Goal: Information Seeking & Learning: Find specific fact

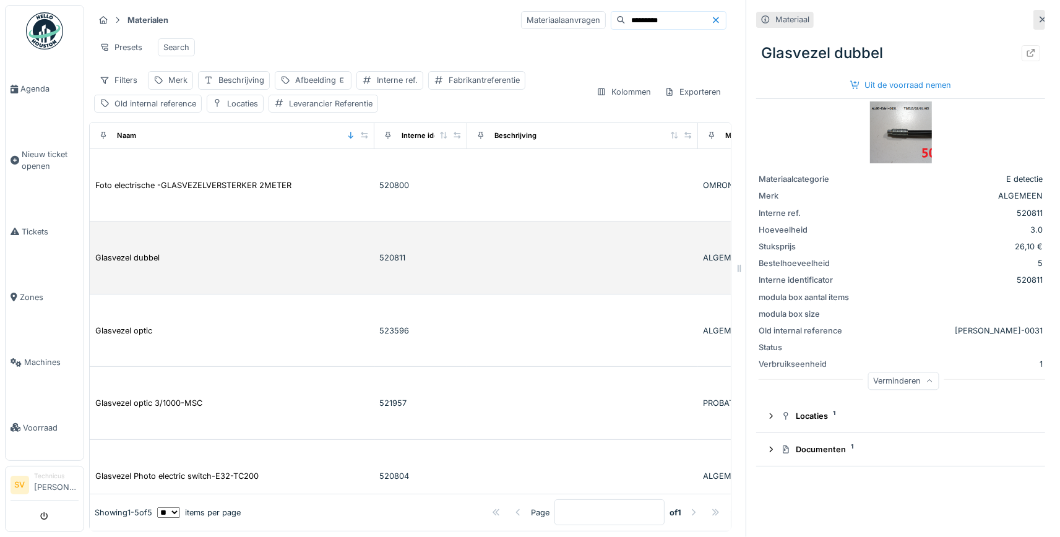
scroll to position [17, 0]
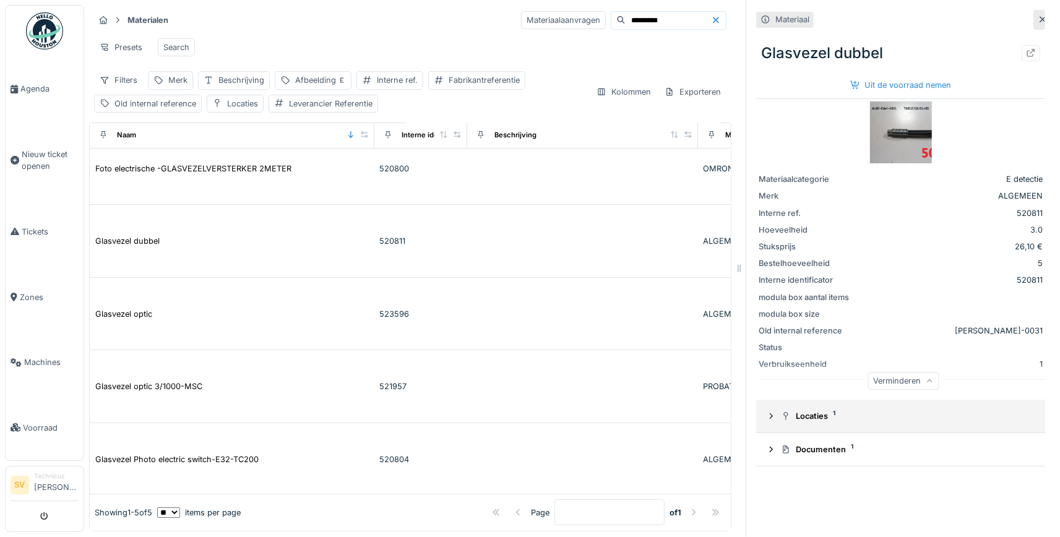
click at [774, 413] on div at bounding box center [771, 416] width 10 height 12
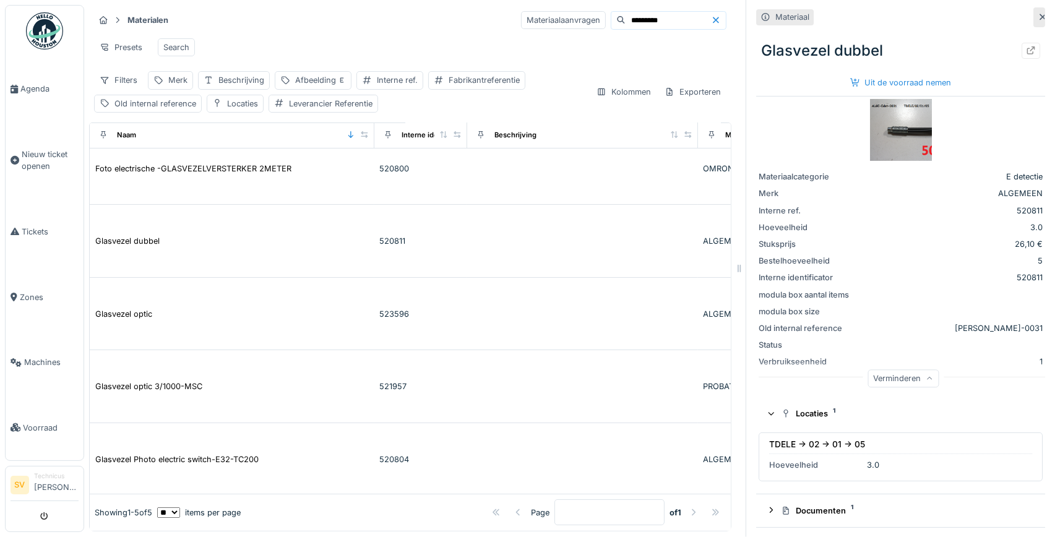
scroll to position [3, 0]
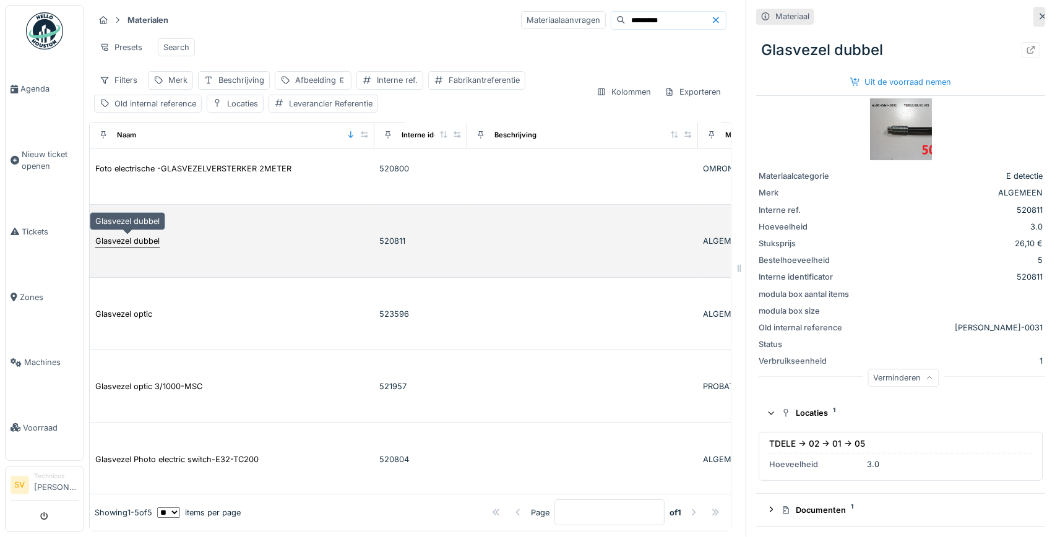
click at [152, 241] on div "Glasvezel dubbel" at bounding box center [127, 241] width 64 height 12
click at [145, 240] on div "Glasvezel dubbel" at bounding box center [127, 241] width 64 height 12
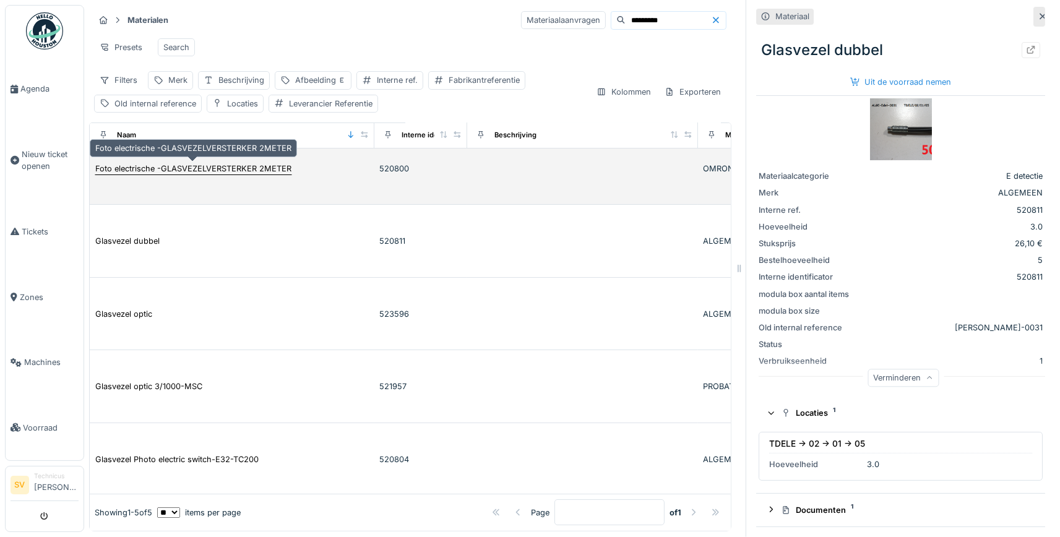
click at [200, 162] on div "Foto electrische -GLASVEZELVERSTERKER 2METER" at bounding box center [193, 168] width 197 height 13
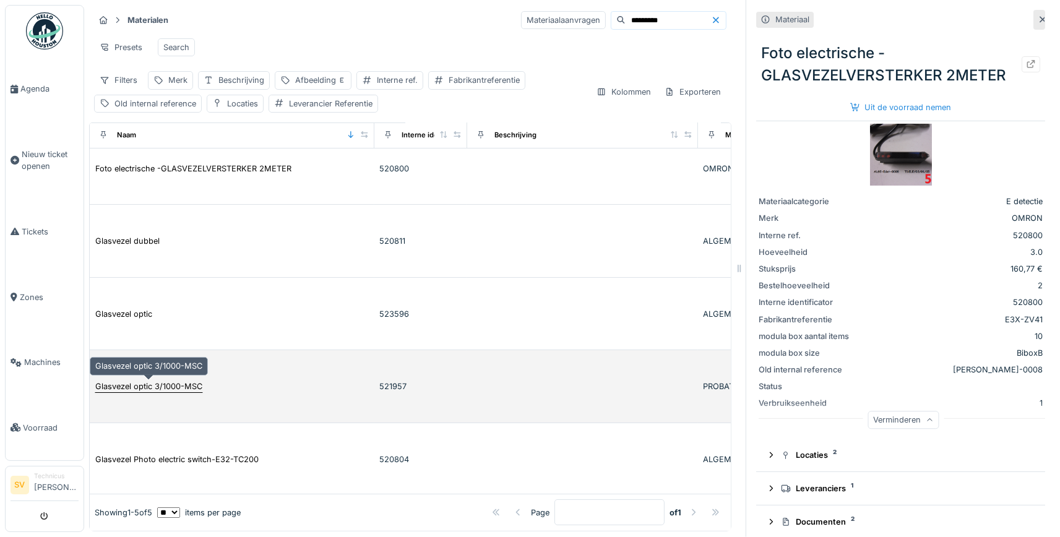
click at [140, 386] on div "Glasvezel optic 3/1000-MSC" at bounding box center [148, 386] width 107 height 12
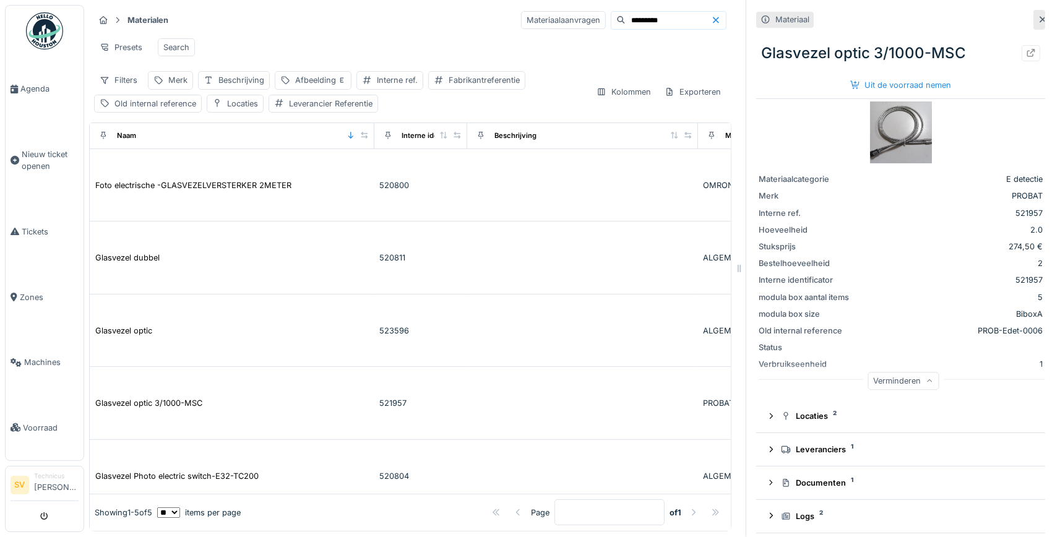
drag, startPoint x: 648, startPoint y: 21, endPoint x: 577, endPoint y: 22, distance: 71.8
click at [625, 22] on input "*********" at bounding box center [667, 20] width 85 height 17
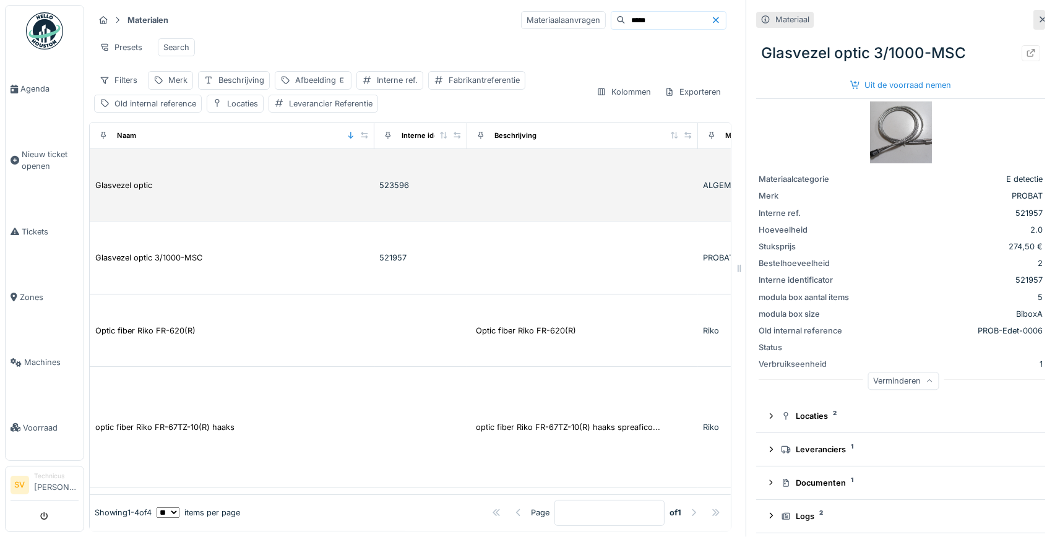
click at [181, 187] on div "Glasvezel optic" at bounding box center [232, 185] width 275 height 13
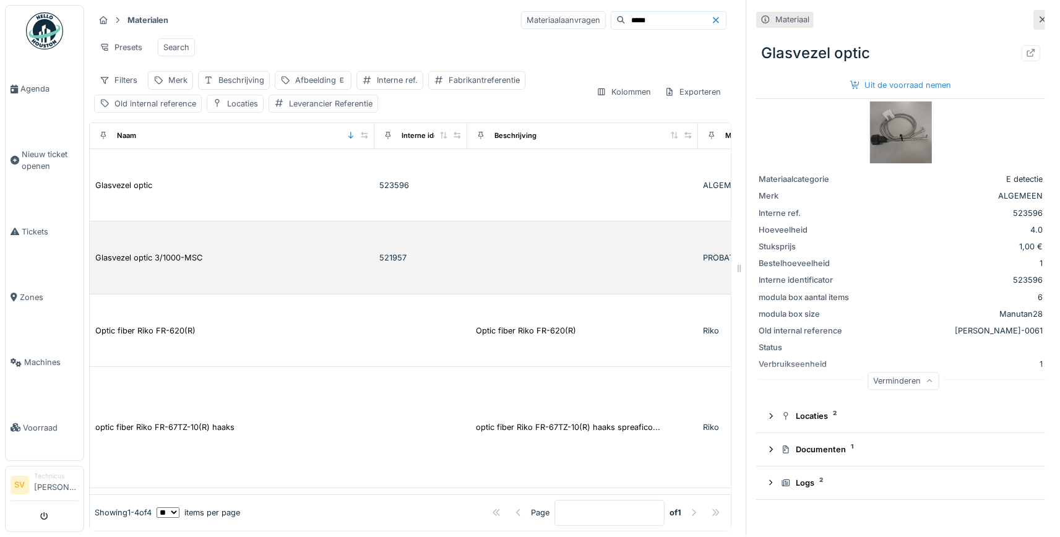
click at [202, 237] on td "Glasvezel optic 3/1000-MSC" at bounding box center [232, 257] width 285 height 73
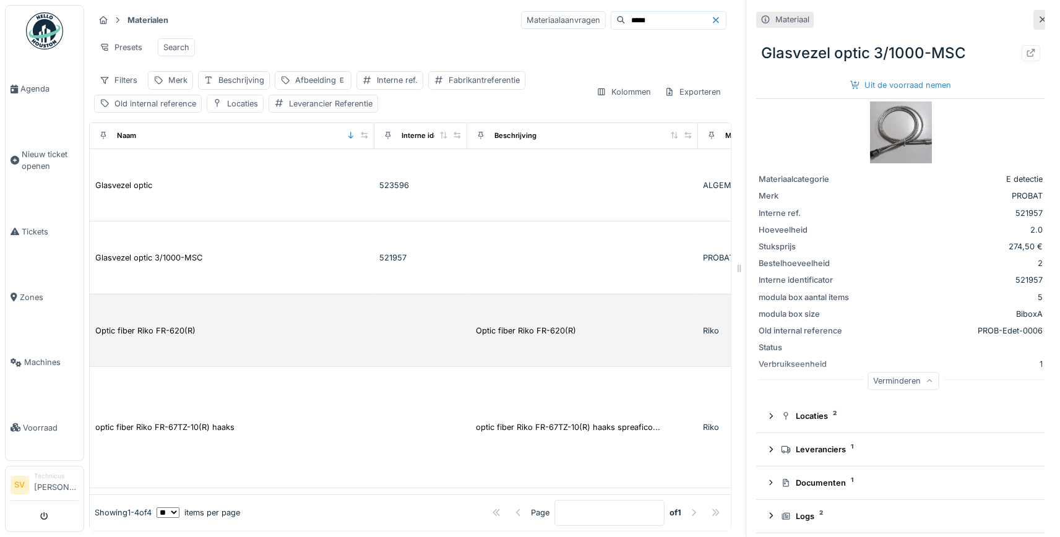
click at [182, 317] on td "Optic fiber Riko FR-620(R)" at bounding box center [232, 330] width 285 height 73
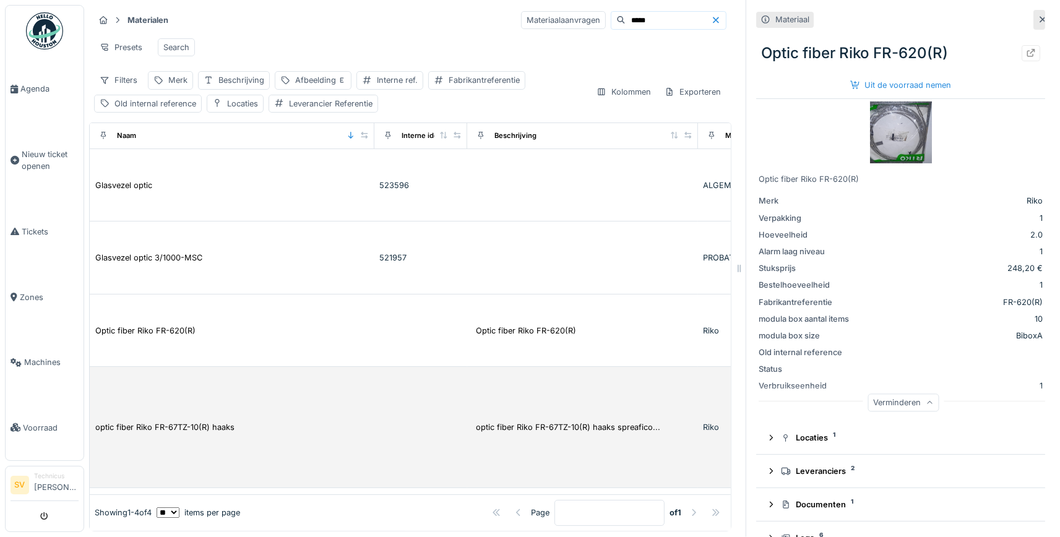
click at [153, 416] on td "optic fiber Riko FR-67TZ-10(R) haaks" at bounding box center [232, 427] width 285 height 121
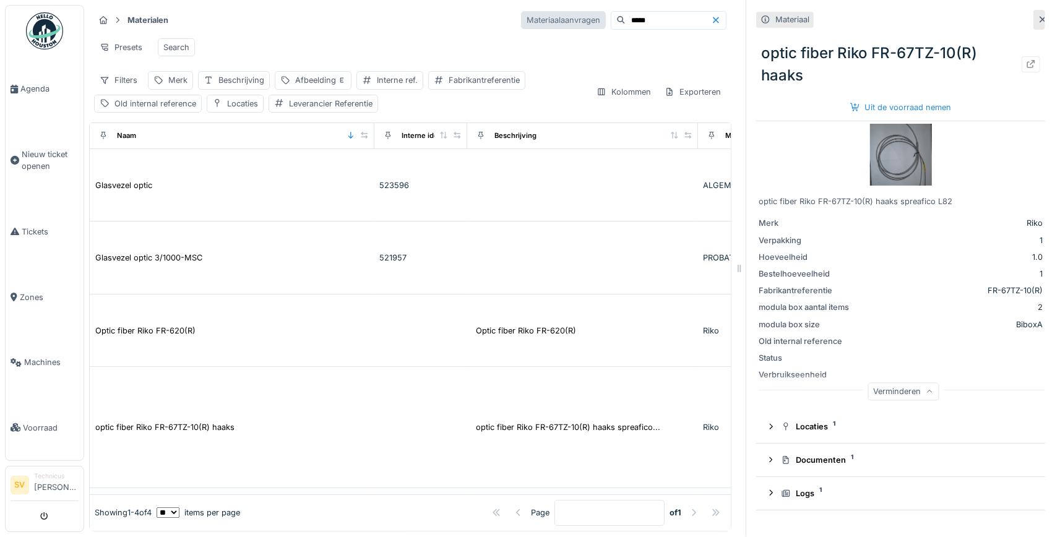
drag, startPoint x: 595, startPoint y: 26, endPoint x: 544, endPoint y: 25, distance: 51.3
click at [625, 25] on input "*****" at bounding box center [667, 20] width 85 height 17
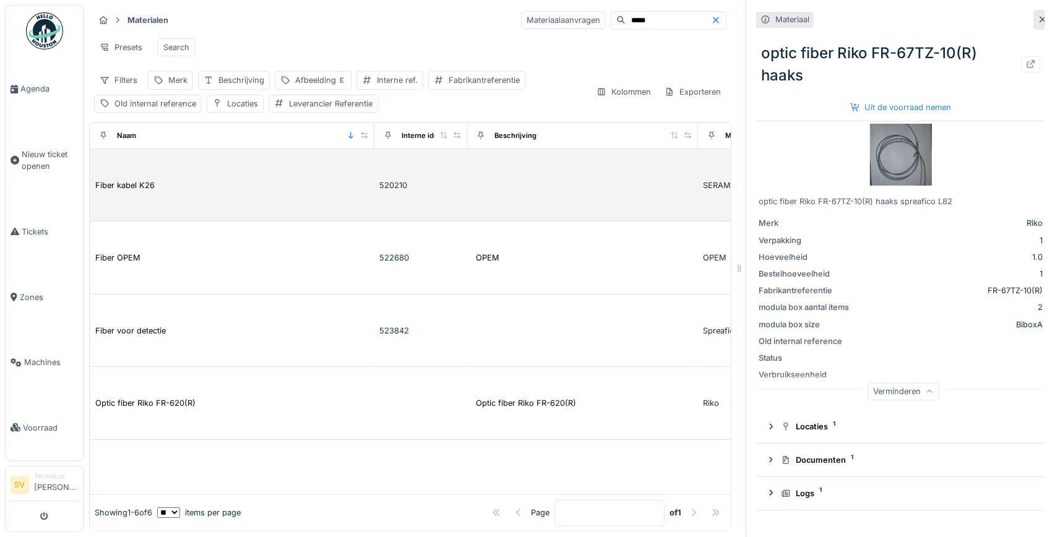
click at [188, 176] on td "Fiber kabel K26" at bounding box center [232, 185] width 285 height 73
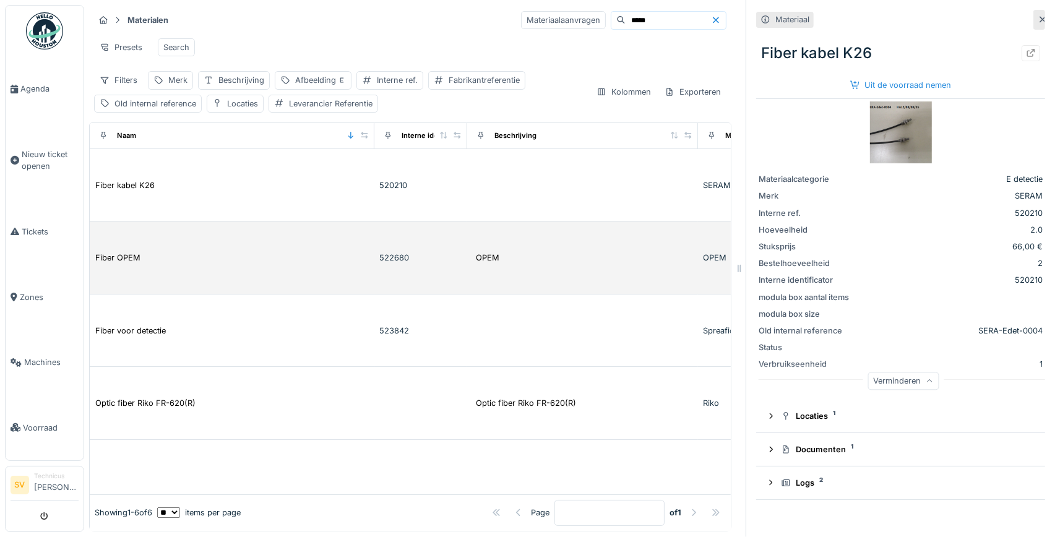
click at [151, 254] on div "Fiber OPEM" at bounding box center [232, 257] width 275 height 13
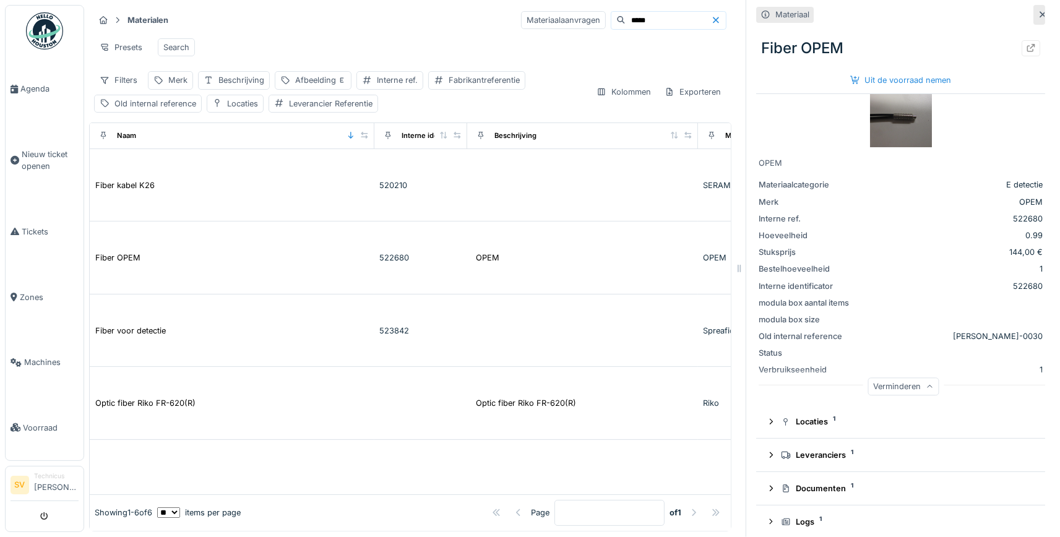
scroll to position [28, 0]
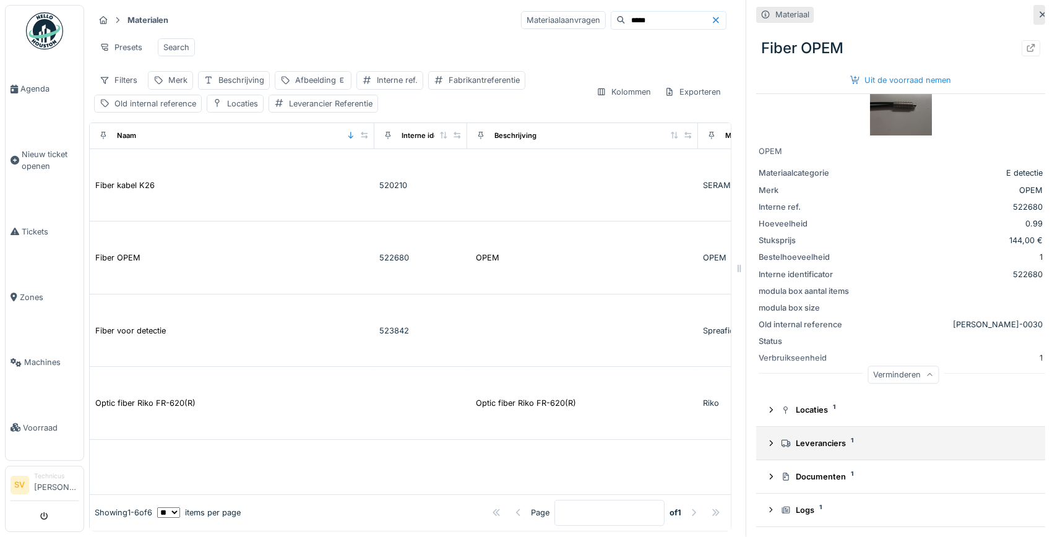
click at [771, 444] on icon at bounding box center [771, 443] width 10 height 8
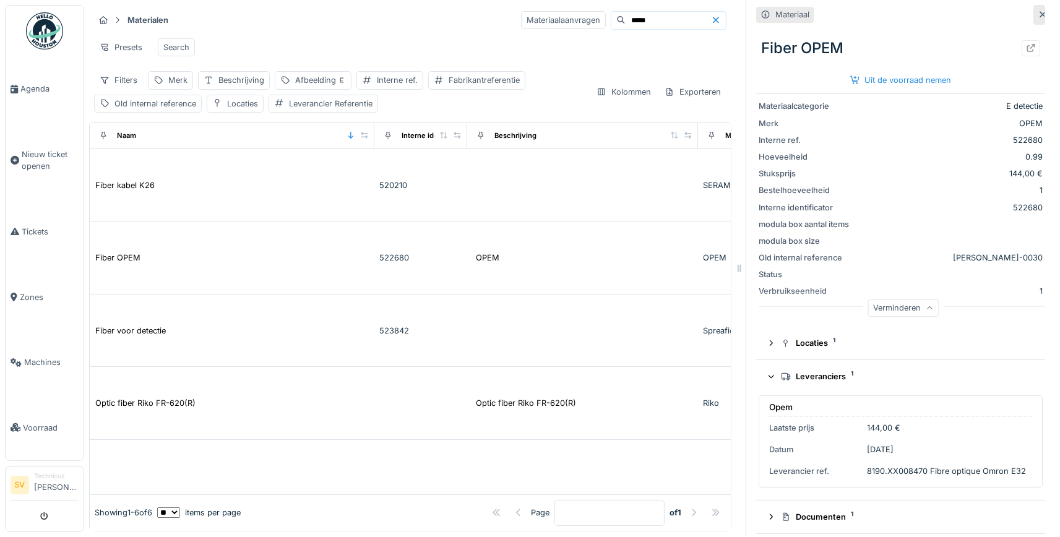
scroll to position [135, 0]
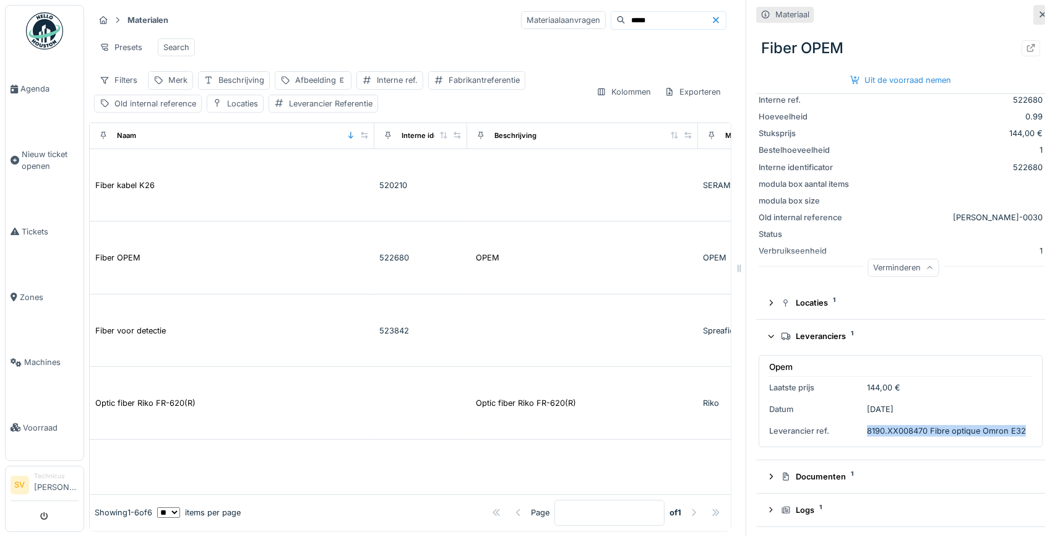
drag, startPoint x: 868, startPoint y: 430, endPoint x: 1022, endPoint y: 432, distance: 154.0
click at [1022, 432] on div "8190.XX008470 Fibre optique Omron E32" at bounding box center [946, 431] width 159 height 12
copy div "8190.XX008470 Fibre optique Omron E32"
drag, startPoint x: 641, startPoint y: 17, endPoint x: 487, endPoint y: 11, distance: 154.8
click at [625, 12] on input "*****" at bounding box center [667, 20] width 85 height 17
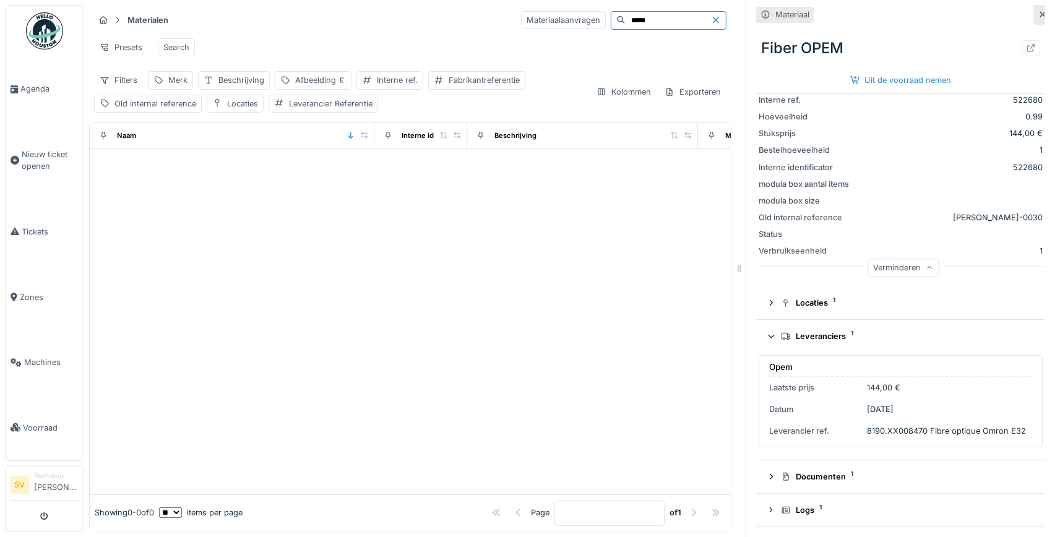
type input "*****"
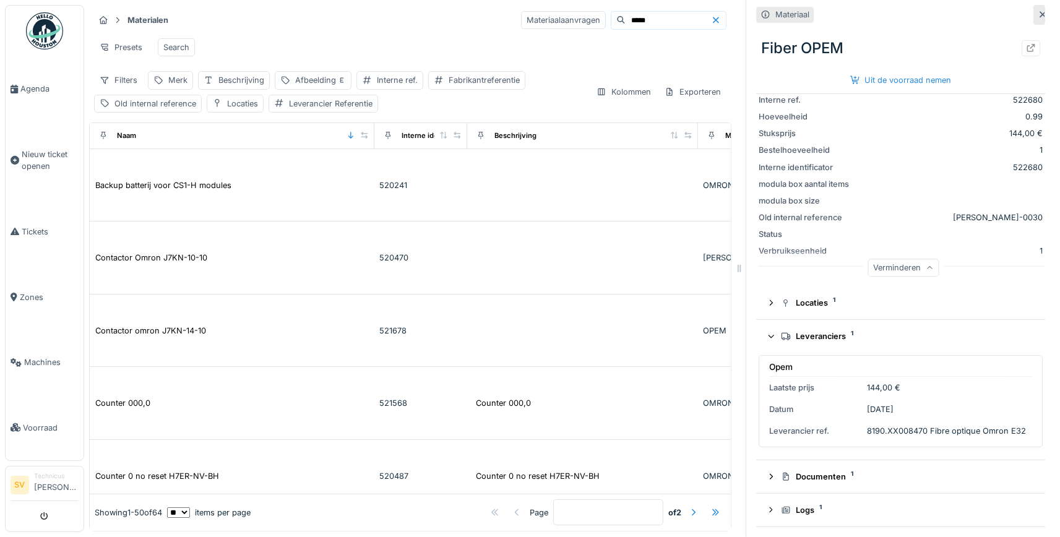
click at [1044, 11] on div at bounding box center [1042, 15] width 10 height 12
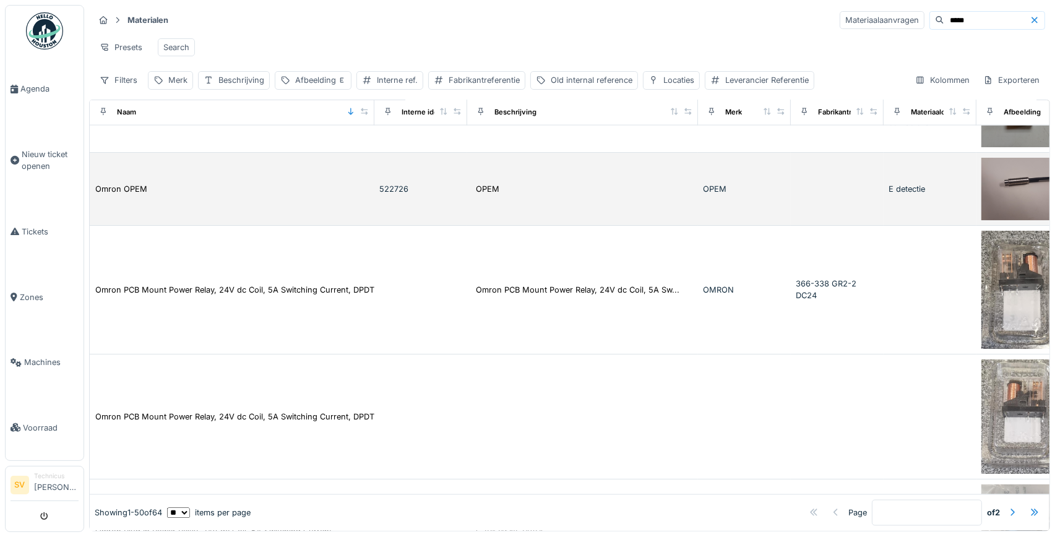
scroll to position [1677, 0]
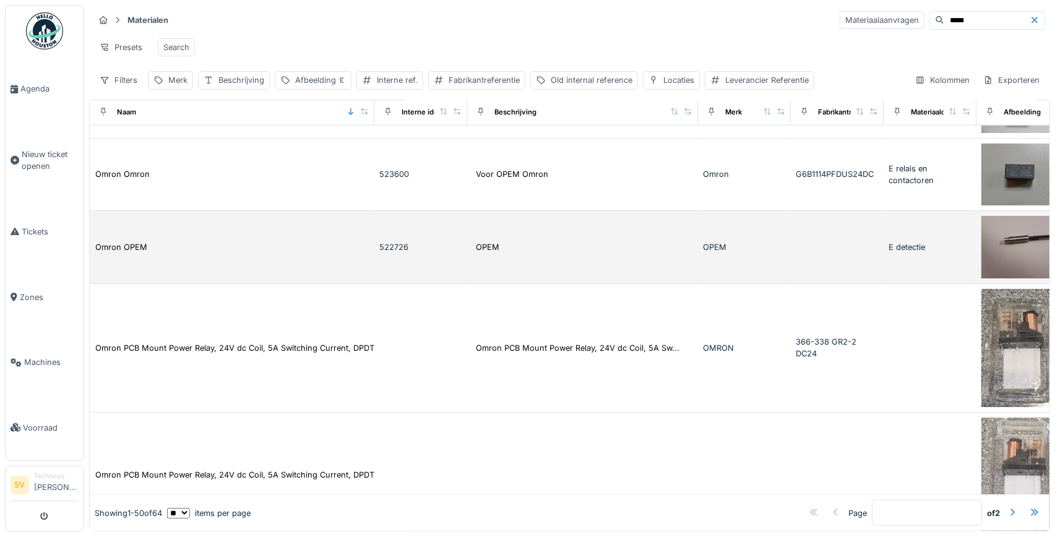
click at [560, 249] on div "OPEM" at bounding box center [582, 247] width 221 height 14
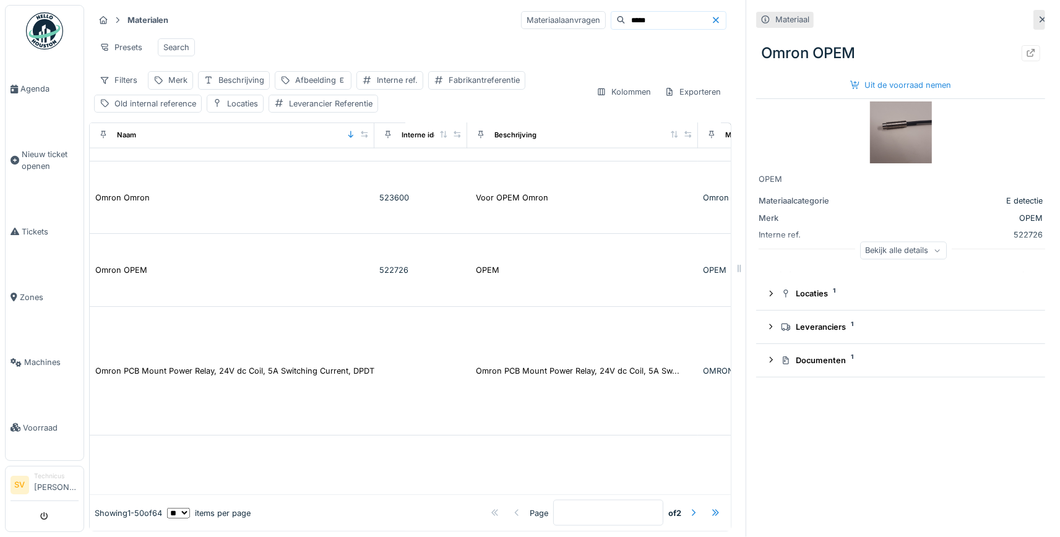
click at [923, 250] on div "Bekijk alle details" at bounding box center [903, 250] width 87 height 18
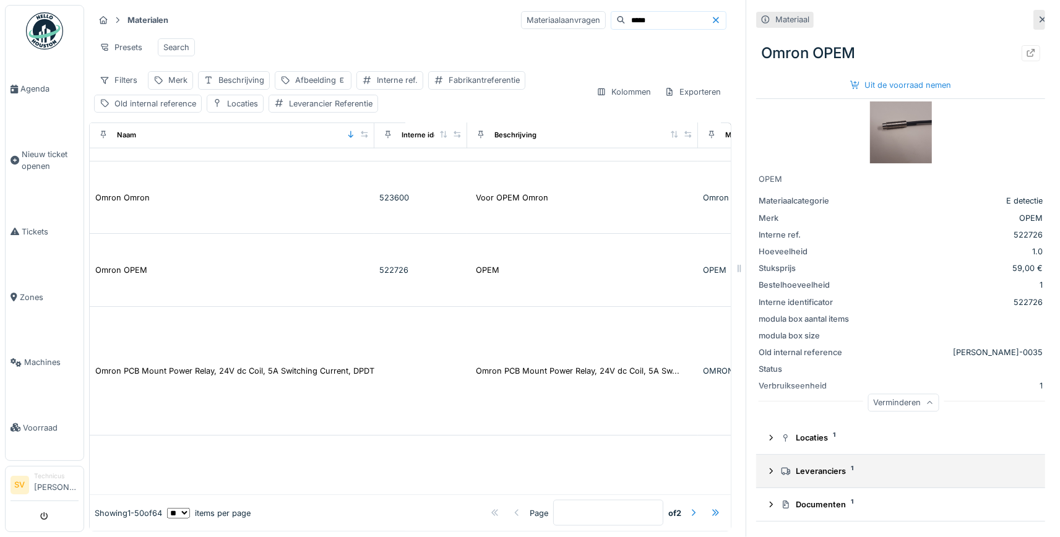
click at [771, 470] on icon at bounding box center [771, 471] width 3 height 6
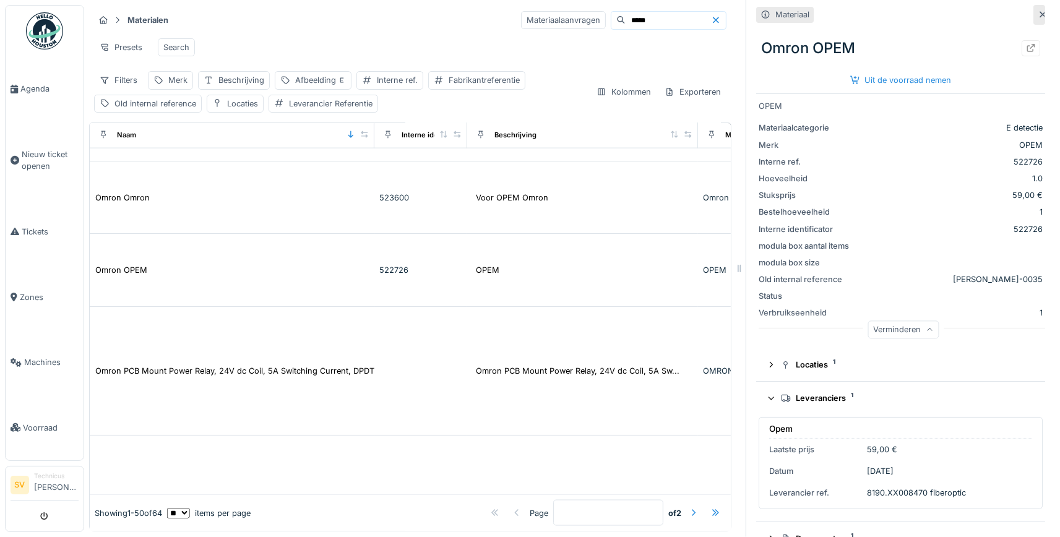
scroll to position [101, 0]
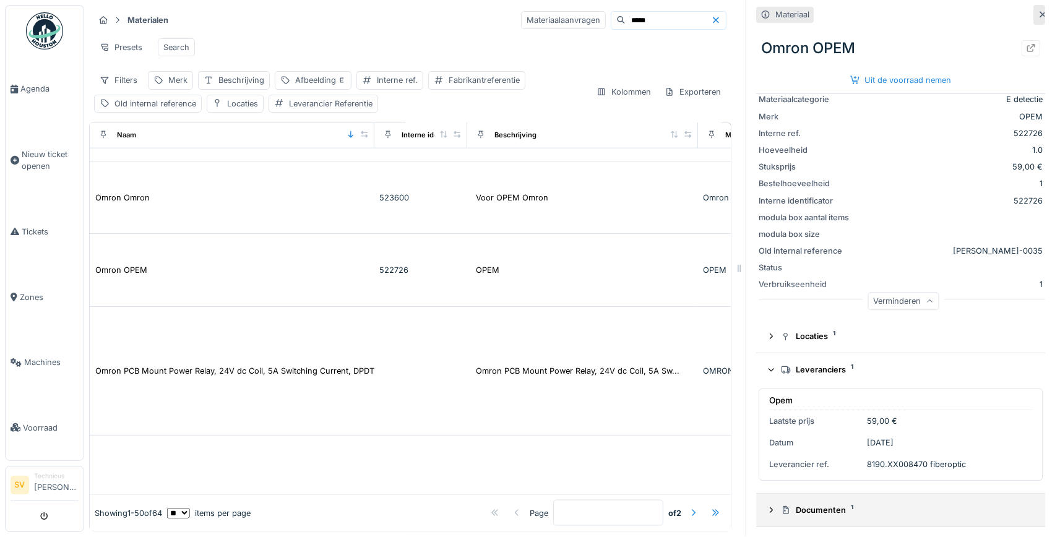
click at [771, 513] on icon at bounding box center [771, 510] width 10 height 8
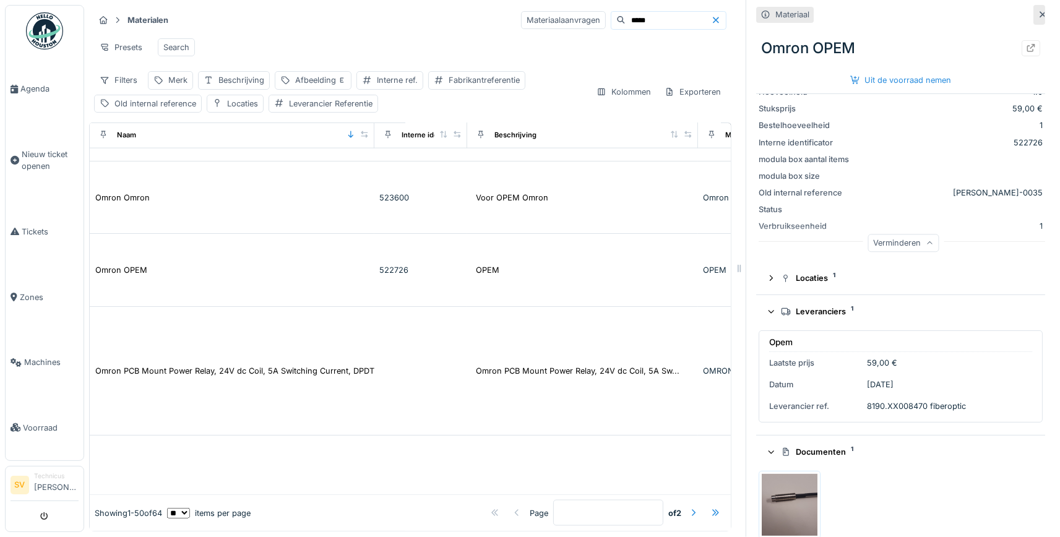
scroll to position [80, 0]
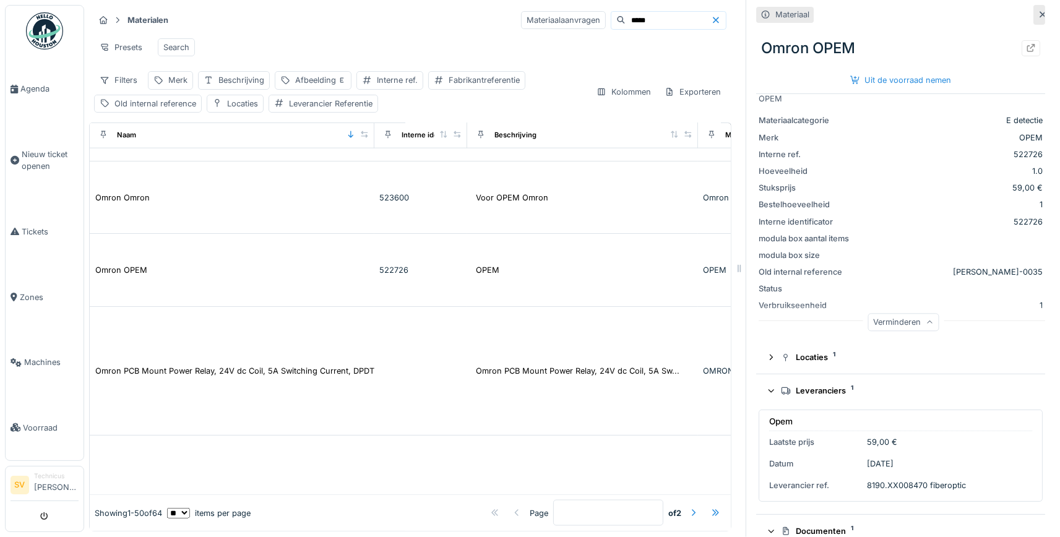
click at [867, 484] on div "Leverancier ref. 8190.XX008470 fiberoptic" at bounding box center [867, 485] width 197 height 12
drag, startPoint x: 868, startPoint y: 485, endPoint x: 966, endPoint y: 491, distance: 98.5
click at [966, 491] on div "Leverancier ref. 8190.XX008470 fiberoptic" at bounding box center [867, 485] width 197 height 12
click at [990, 458] on div "Opem Laatste prijs 59,00 € Datum [DATE] Leverancier ref. 8190.XX008470 fiberopt…" at bounding box center [900, 455] width 284 height 92
drag, startPoint x: 964, startPoint y: 487, endPoint x: 864, endPoint y: 487, distance: 100.8
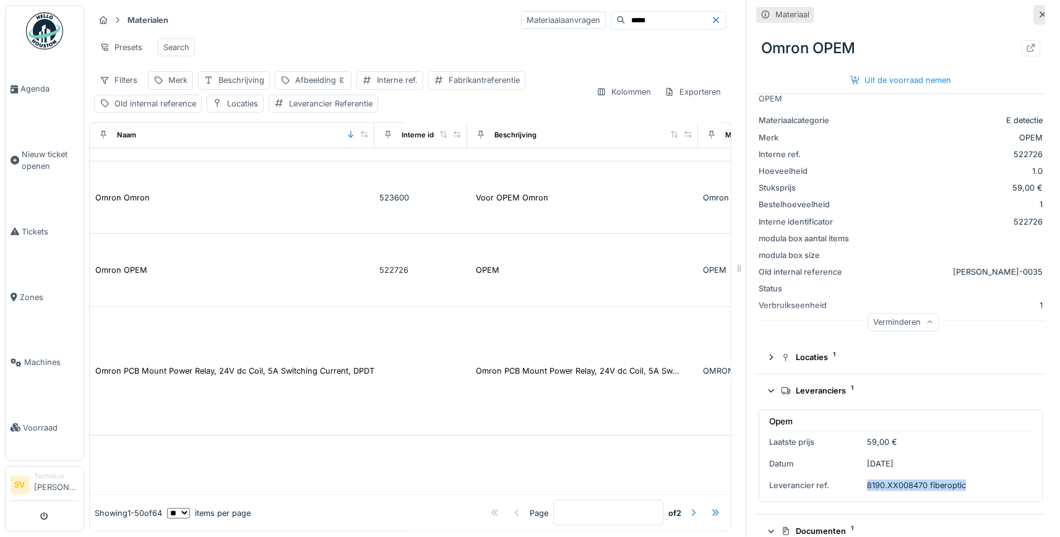
click at [863, 487] on div "Leverancier ref. 8190.XX008470 fiberoptic" at bounding box center [867, 485] width 197 height 12
copy div "8190.XX008470 fiberoptic"
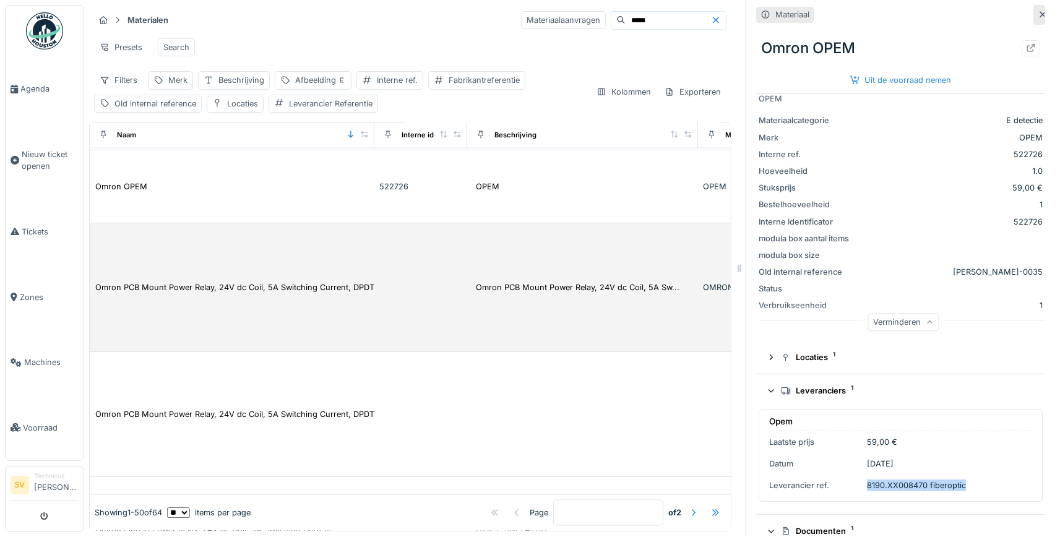
scroll to position [1851, 0]
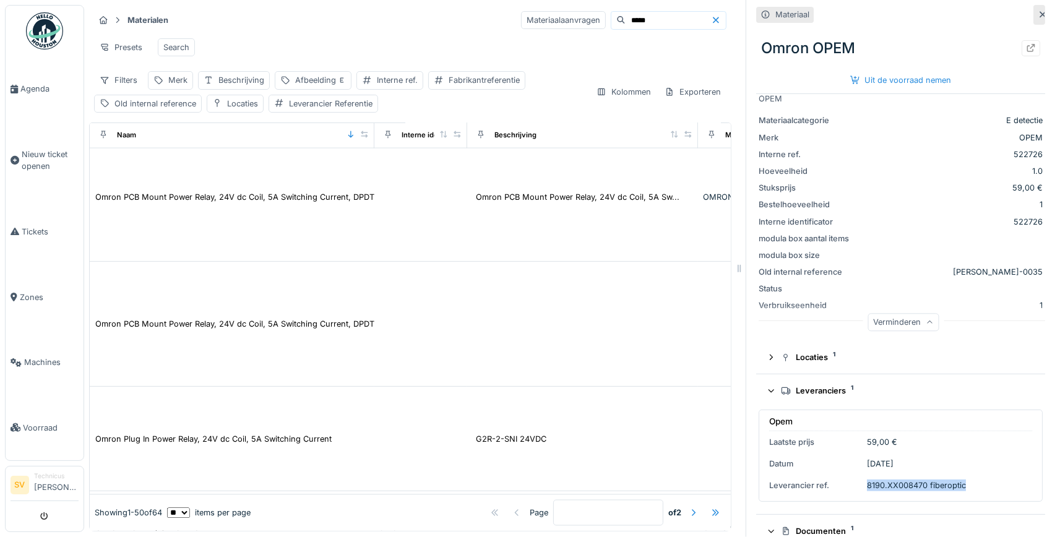
drag, startPoint x: 1043, startPoint y: 11, endPoint x: 1037, endPoint y: 16, distance: 7.9
click at [1042, 11] on icon at bounding box center [1042, 15] width 10 height 8
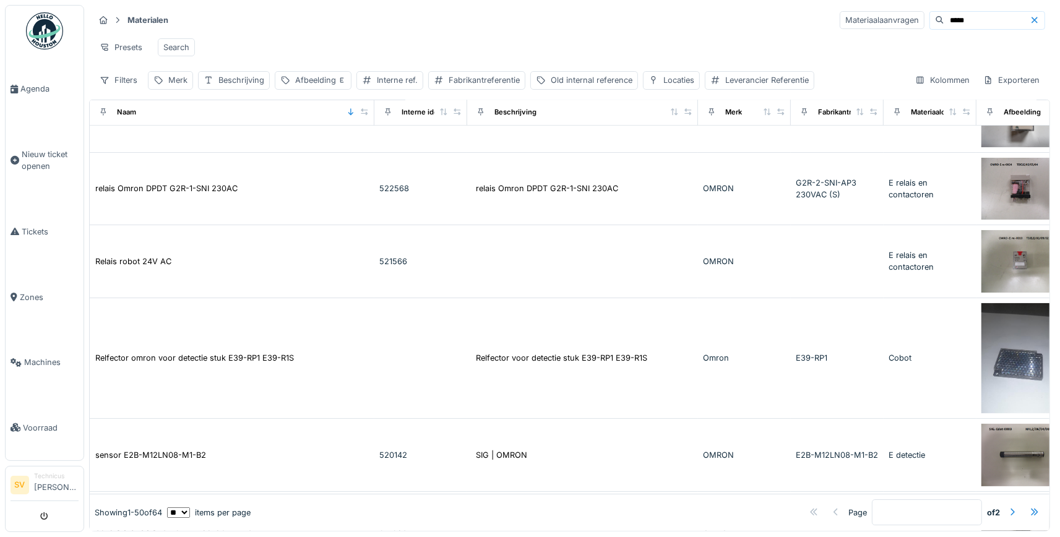
scroll to position [3595, 0]
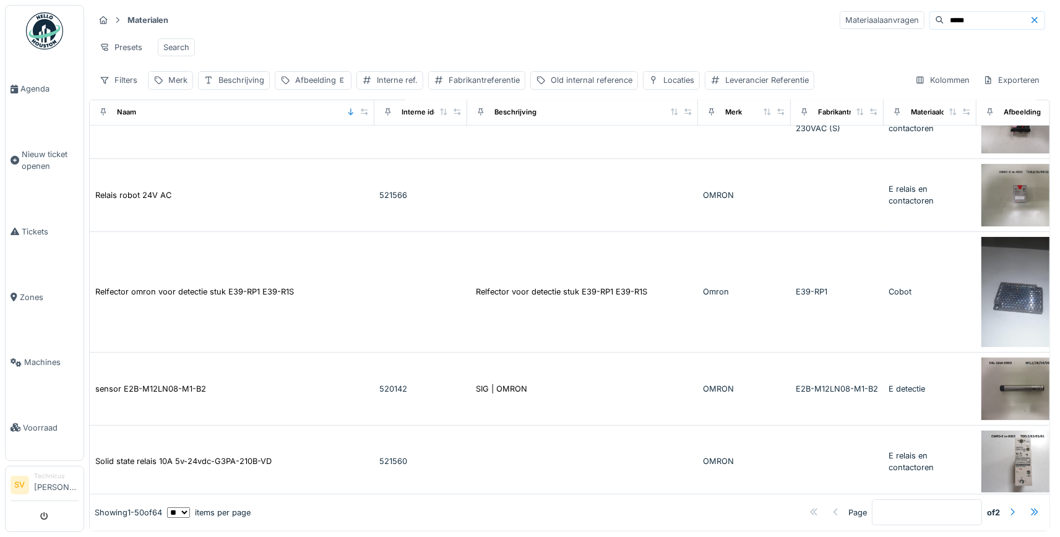
click at [1011, 509] on div at bounding box center [1012, 513] width 10 height 12
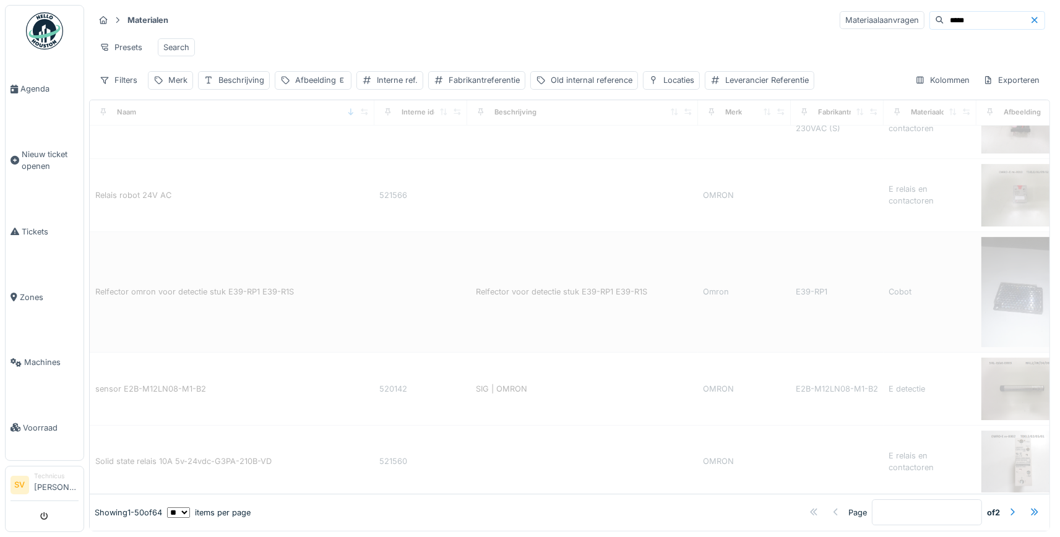
type input "*"
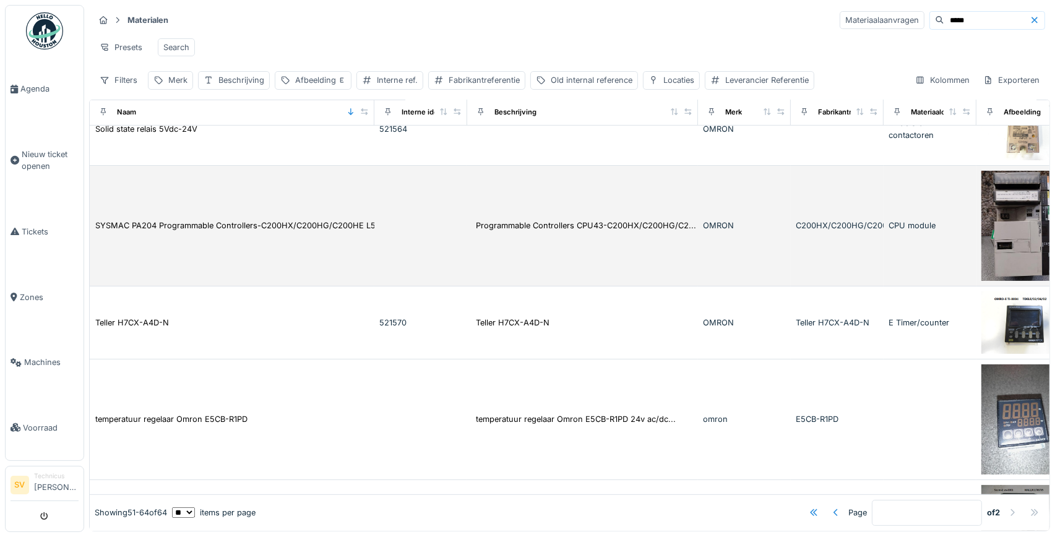
scroll to position [0, 0]
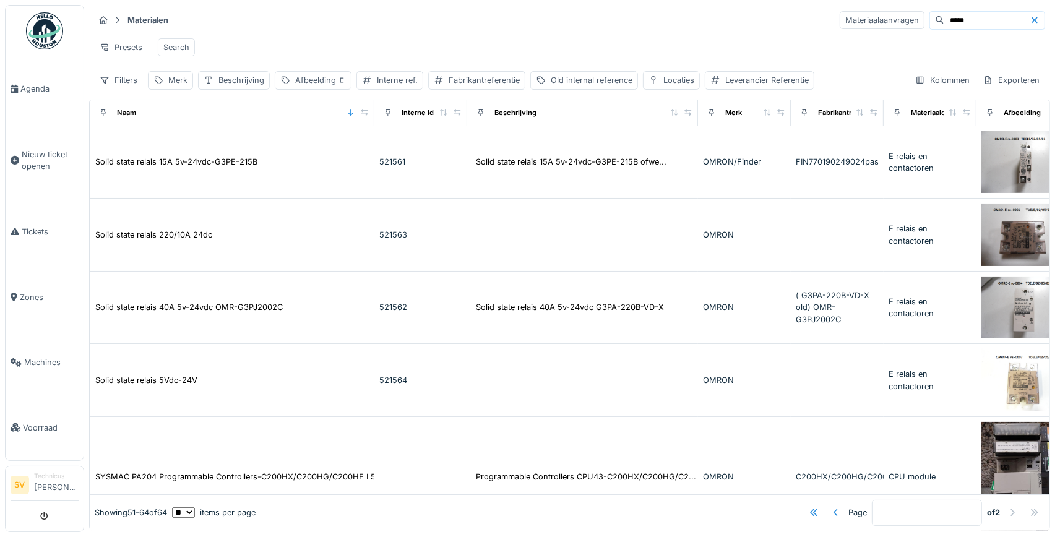
drag, startPoint x: 976, startPoint y: 22, endPoint x: 888, endPoint y: 20, distance: 87.9
click at [944, 20] on input "*****" at bounding box center [986, 20] width 85 height 17
type input "*********"
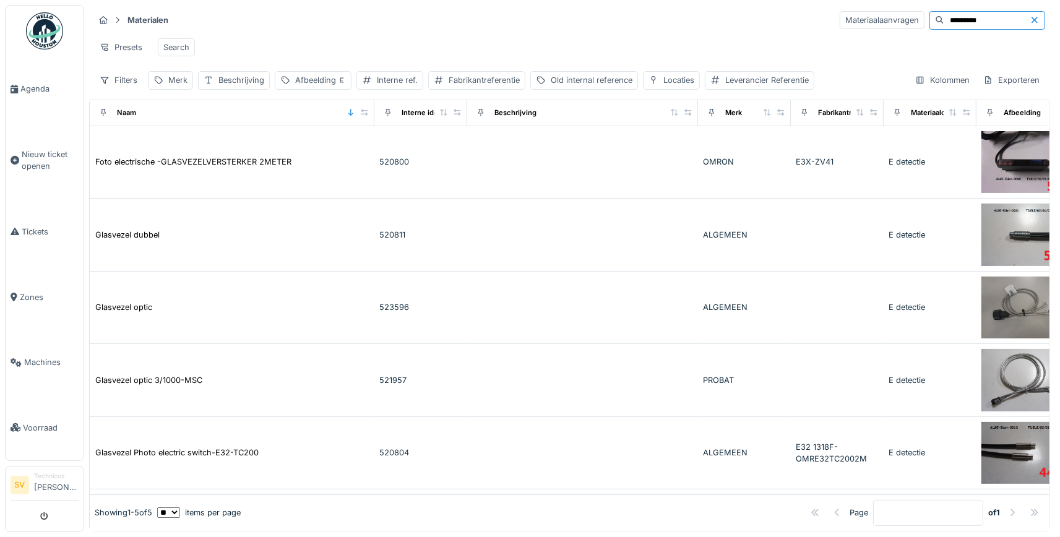
type input "*"
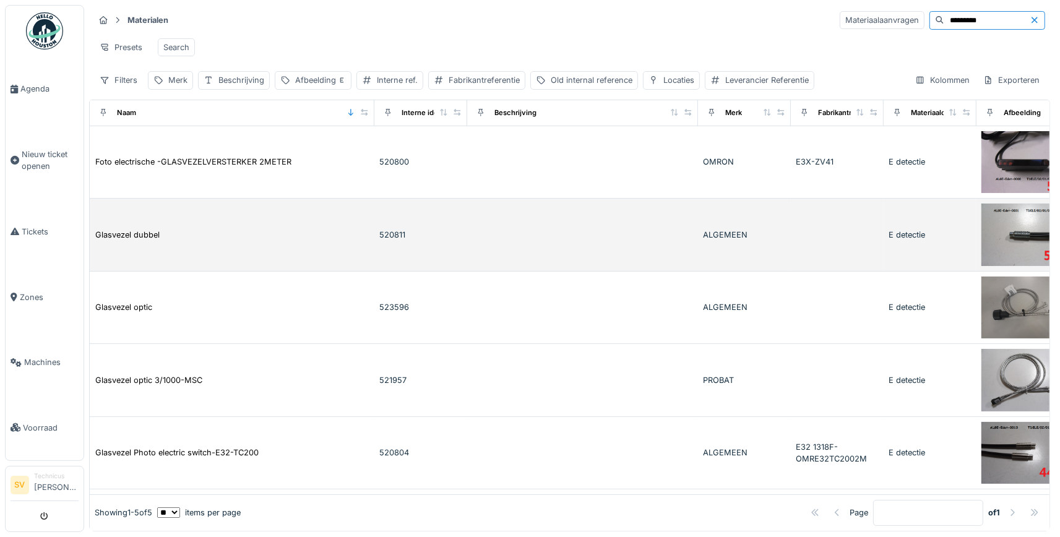
click at [380, 223] on td "520811" at bounding box center [420, 235] width 93 height 73
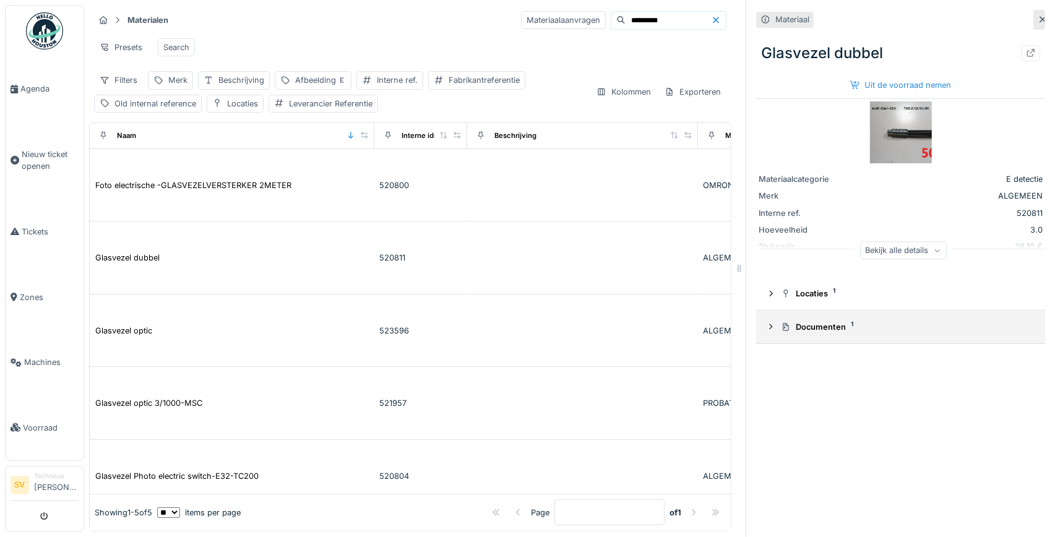
click at [774, 328] on icon at bounding box center [771, 327] width 10 height 8
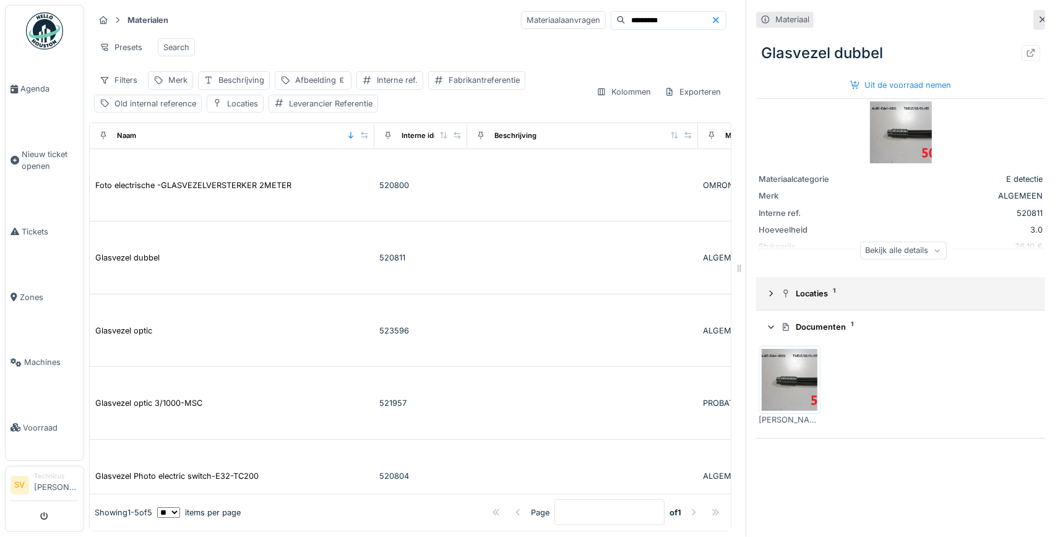
click at [775, 296] on icon at bounding box center [771, 293] width 10 height 8
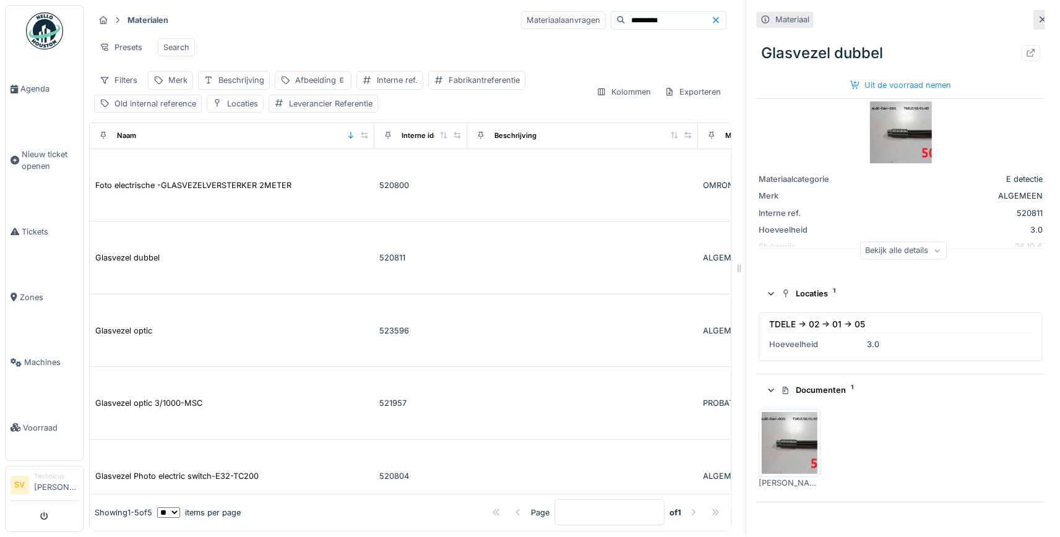
click at [939, 253] on icon at bounding box center [936, 250] width 7 height 6
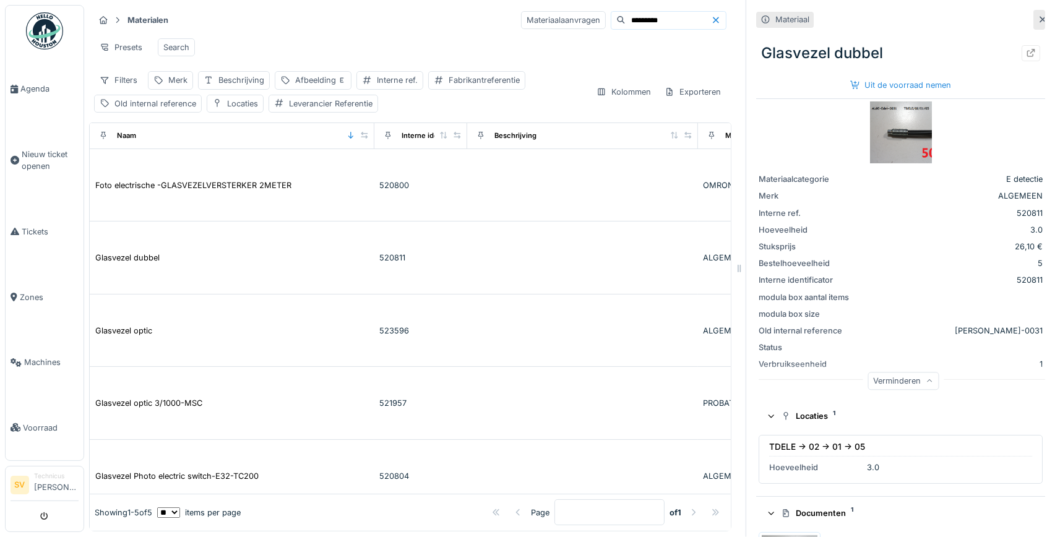
drag, startPoint x: 665, startPoint y: 21, endPoint x: 483, endPoint y: 41, distance: 183.0
click at [625, 29] on input "*********" at bounding box center [667, 20] width 85 height 17
type input "*****"
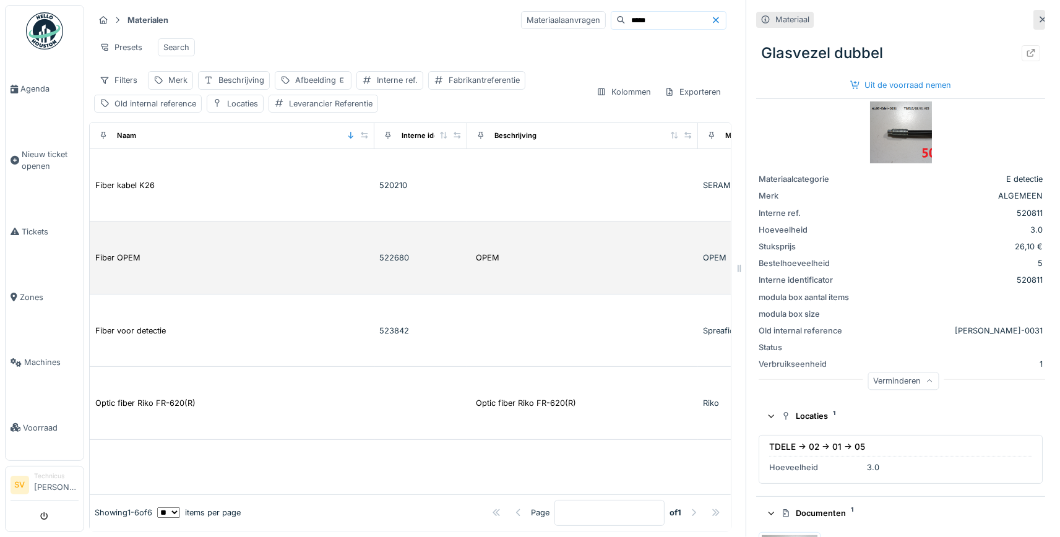
click at [162, 249] on td "Fiber OPEM" at bounding box center [232, 257] width 285 height 73
